Goal: Ask a question

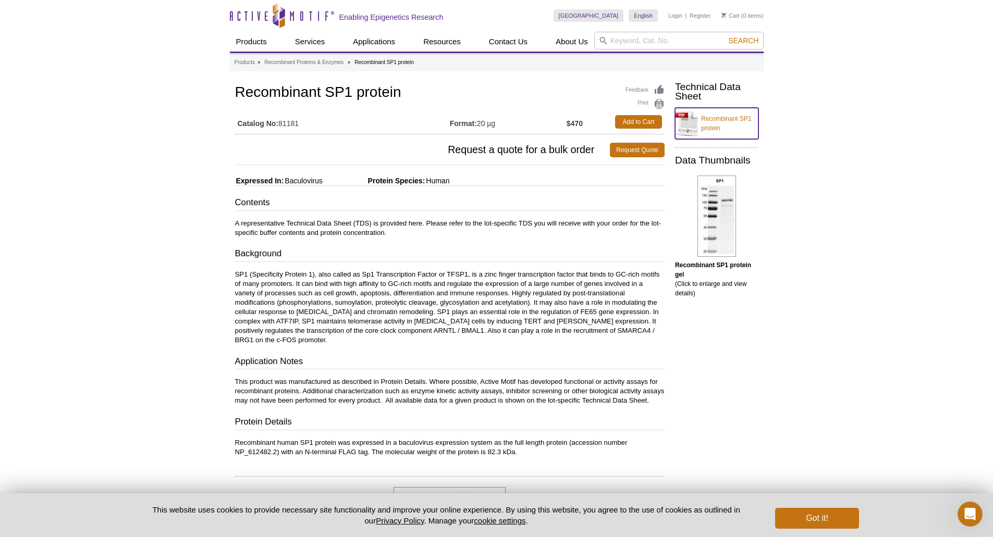
click at [724, 122] on link "Recombinant SP1 protein" at bounding box center [716, 123] width 83 height 31
click at [974, 516] on div "Open Intercom Messenger" at bounding box center [968, 513] width 34 height 34
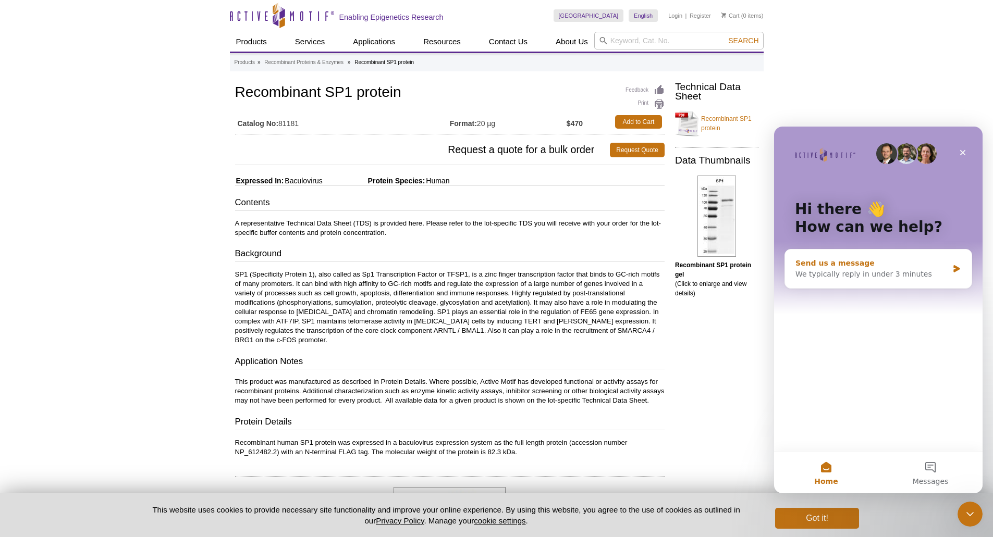
click at [835, 267] on div "Send us a message" at bounding box center [871, 263] width 153 height 11
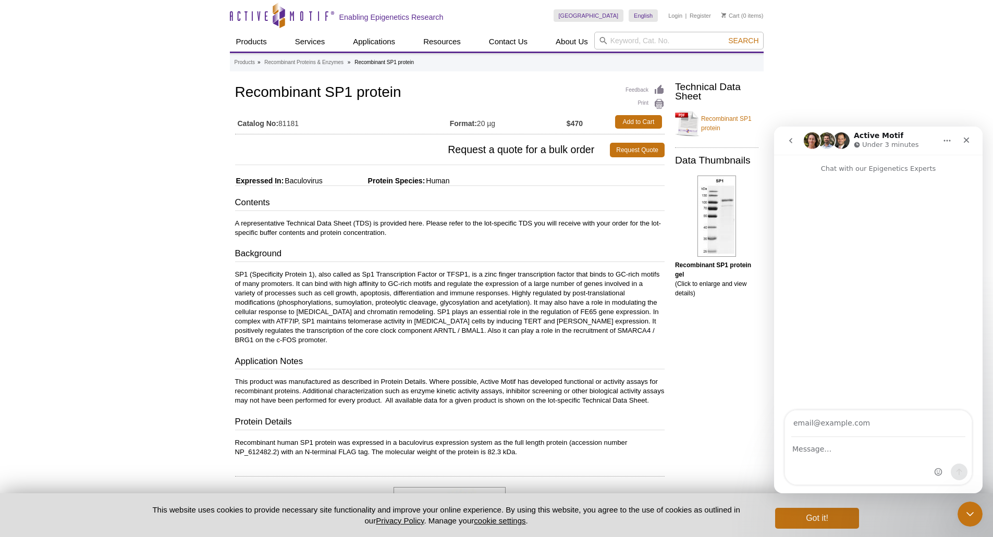
click at [835, 424] on input "Your email" at bounding box center [878, 424] width 174 height 27
type input "[EMAIL_ADDRESS][DOMAIN_NAME]"
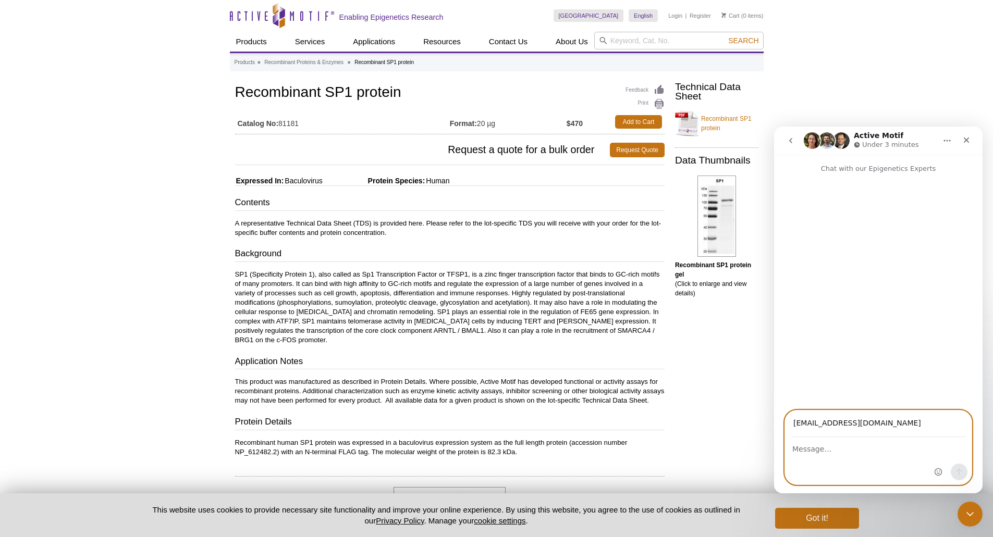
click at [821, 447] on textarea "Message…" at bounding box center [878, 447] width 187 height 18
paste textarea "P41182"
click at [796, 458] on textarea "Quick question: does product # P41182 shipped with the FLAG-tag" at bounding box center [878, 452] width 187 height 28
click at [850, 445] on textarea "Quick question: does product # P41182 shipped with the FLAG-tag" at bounding box center [878, 452] width 187 height 28
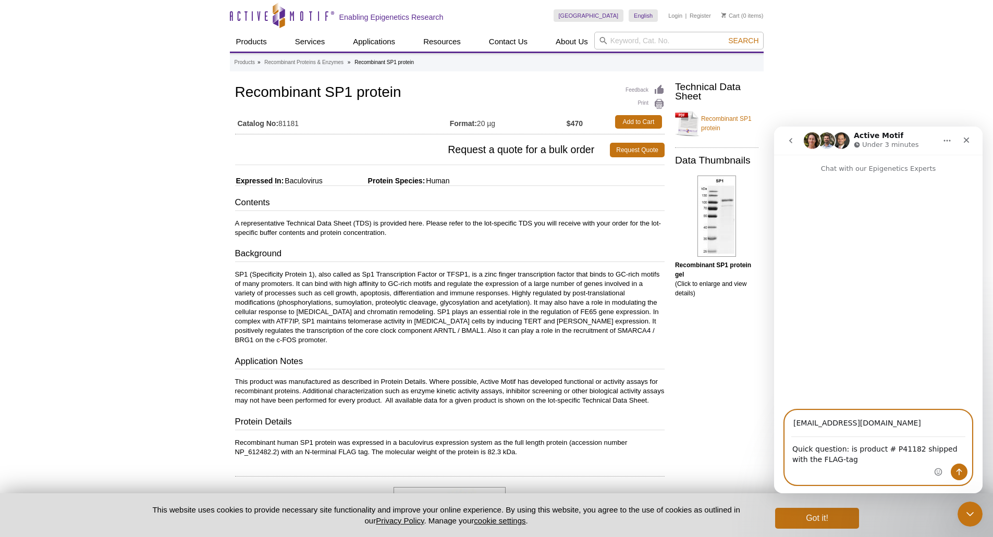
click at [846, 461] on textarea "Quick question: is product # P41182 shipped with the FLAG-tag" at bounding box center [878, 452] width 187 height 28
type textarea "Quick question: is product # P41182 shipped with the FLAG-tag?"
click at [953, 471] on button "Send a message…" at bounding box center [959, 472] width 17 height 17
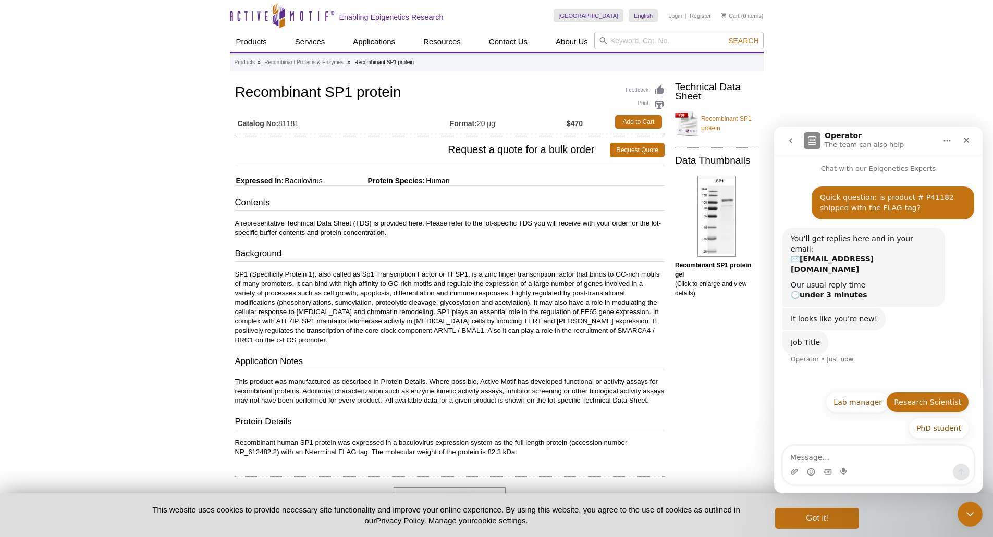
click at [930, 406] on button "Research Scientist" at bounding box center [927, 402] width 83 height 21
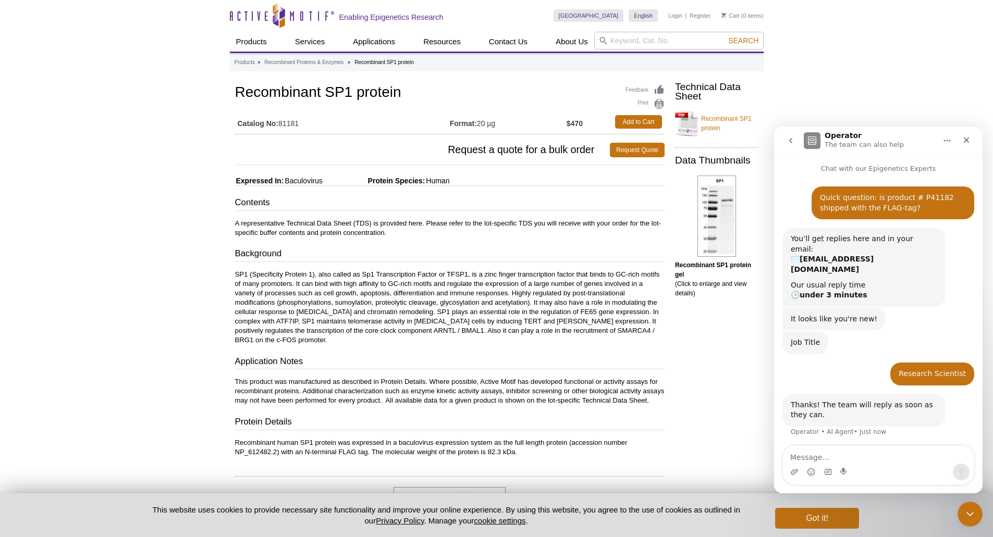
click at [855, 467] on div "Intercom messenger" at bounding box center [878, 472] width 191 height 17
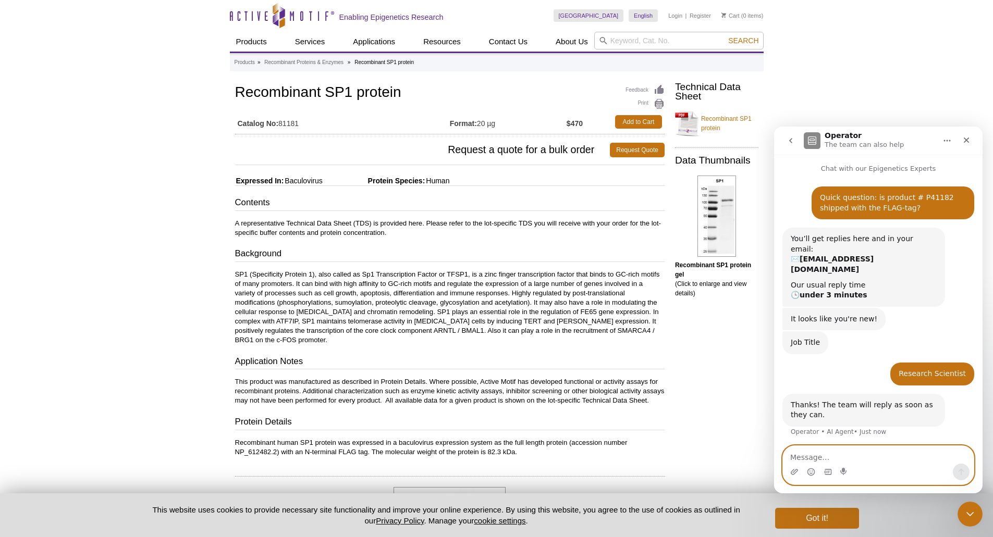
click at [867, 456] on textarea "Message…" at bounding box center [878, 455] width 191 height 18
paste textarea "P41182"
click at [853, 456] on textarea "apologies: wrong copy/paste. I meant catalogue # P41182" at bounding box center [878, 450] width 191 height 28
click at [808, 456] on textarea "apologies: wrong copy/paste. I meant catalogue # P41182" at bounding box center [878, 450] width 191 height 28
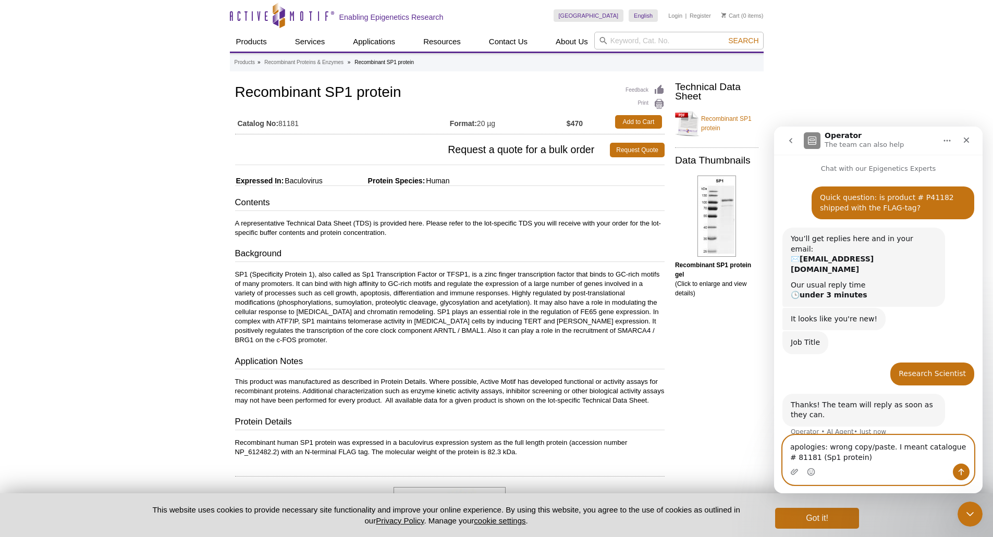
type textarea "apologies: wrong copy/paste. I meant catalogue # 81181 (Sp1 protein)"
click at [961, 472] on icon "Send a message…" at bounding box center [961, 472] width 8 height 8
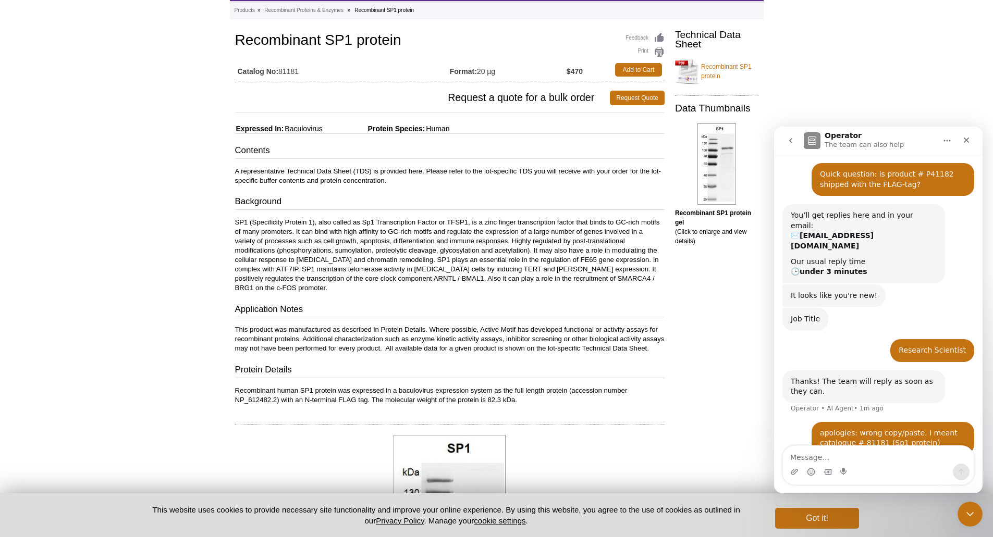
scroll to position [104, 0]
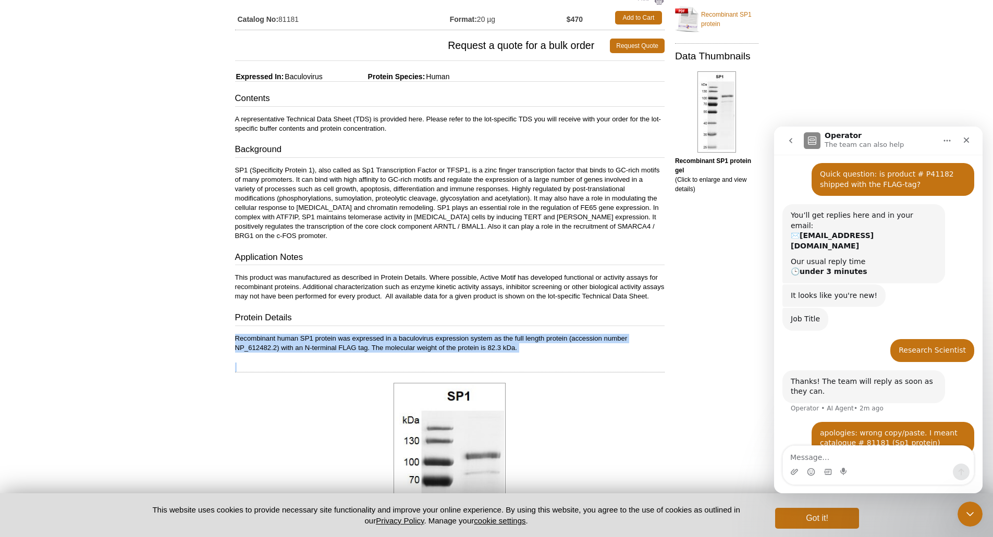
drag, startPoint x: 234, startPoint y: 348, endPoint x: 539, endPoint y: 362, distance: 305.7
click at [539, 362] on div "Feedback Print Recombinant SP1 protein Catalog No: 81181 Format: 20 µg $470 Add…" at bounding box center [447, 374] width 435 height 793
copy div "Recombinant human SP1 protein was expressed in a baculovirus expression system …"
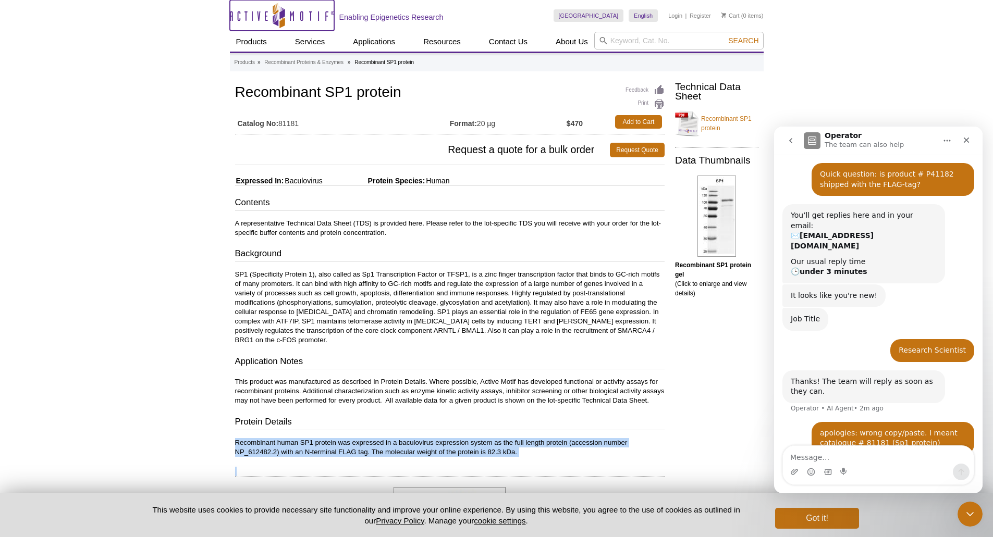
drag, startPoint x: 298, startPoint y: 15, endPoint x: 280, endPoint y: 14, distance: 18.2
click at [280, 14] on icon at bounding box center [281, 13] width 5 height 9
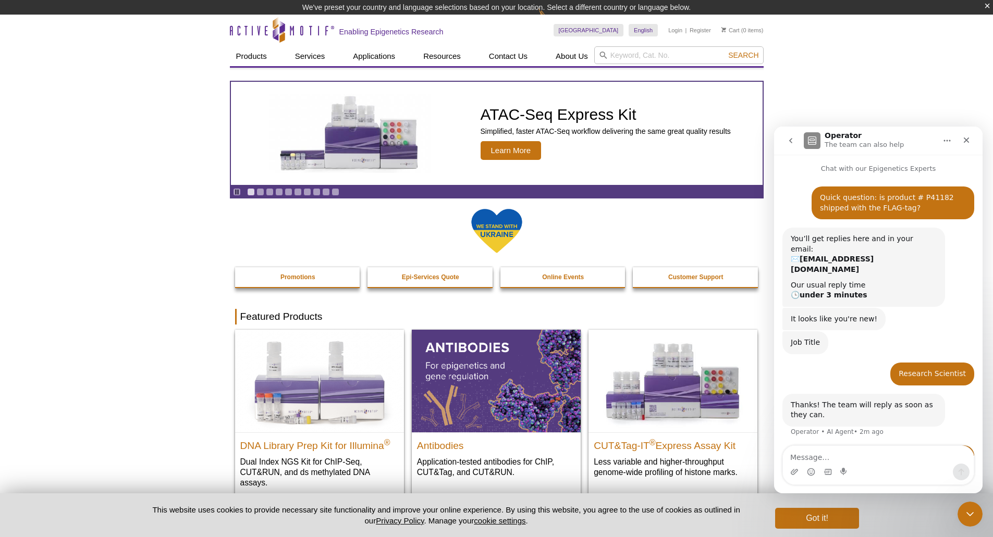
scroll to position [23, 0]
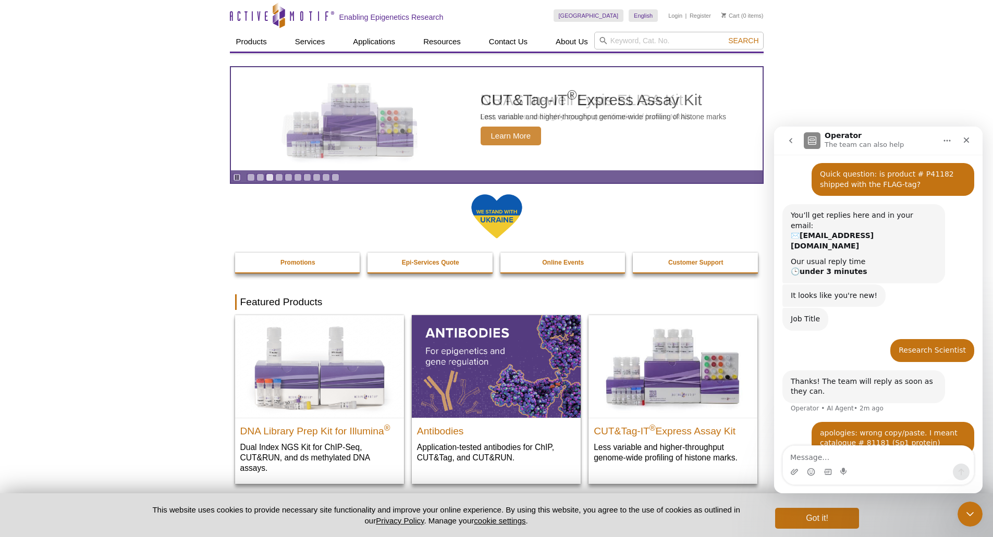
drag, startPoint x: 281, startPoint y: 18, endPoint x: 135, endPoint y: 85, distance: 160.7
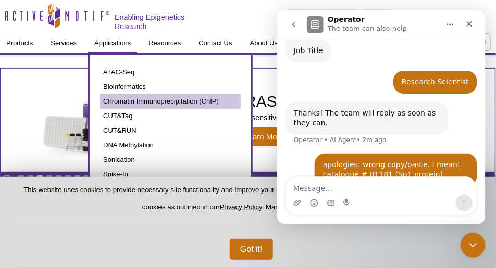
scroll to position [26, 0]
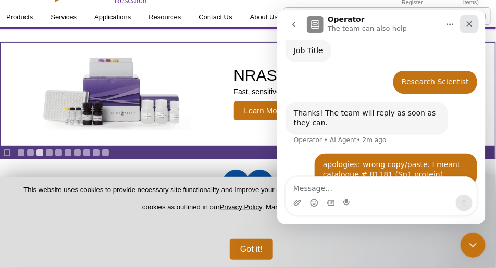
click at [470, 22] on icon "Close" at bounding box center [469, 23] width 8 height 8
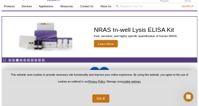
scroll to position [176, 0]
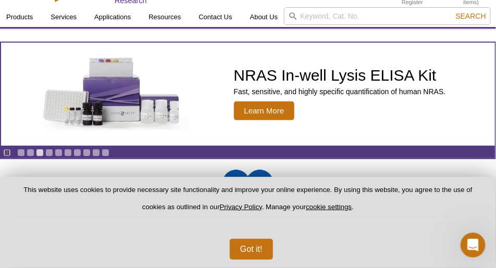
select select "[GEOGRAPHIC_DATA]"
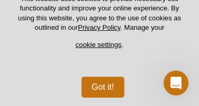
scroll to position [0, 0]
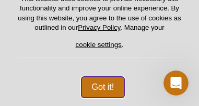
click at [106, 92] on button "Got it!" at bounding box center [102, 87] width 43 height 21
